Goal: Information Seeking & Learning: Learn about a topic

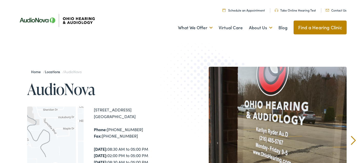
click at [315, 27] on link "Find a Hearing Clinic" at bounding box center [320, 28] width 53 height 14
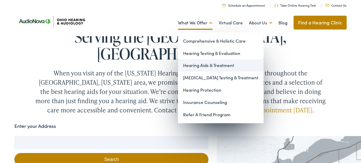
click at [191, 63] on link "Hearing Aids & Treatment" at bounding box center [221, 65] width 86 height 12
